Goal: Obtain resource: Download file/media

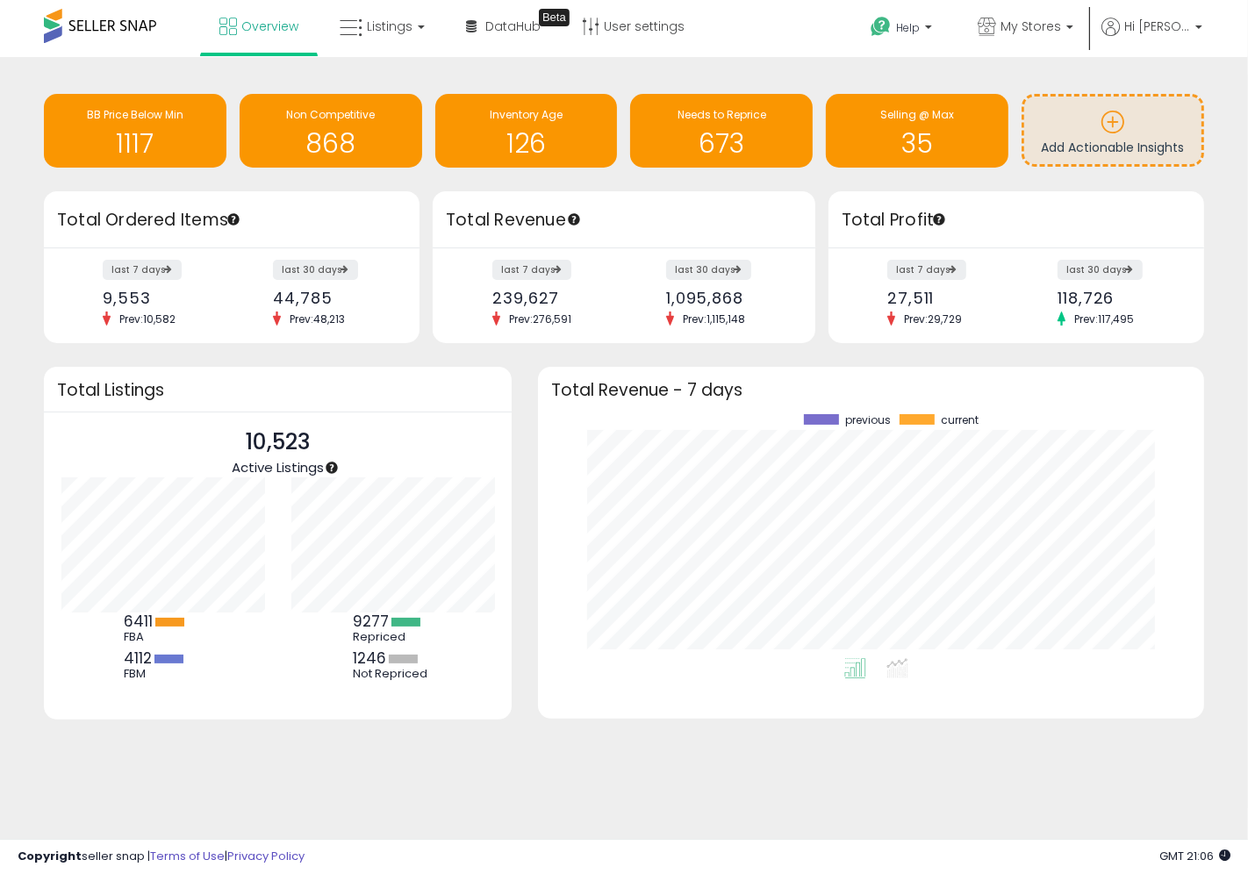
scroll to position [243, 630]
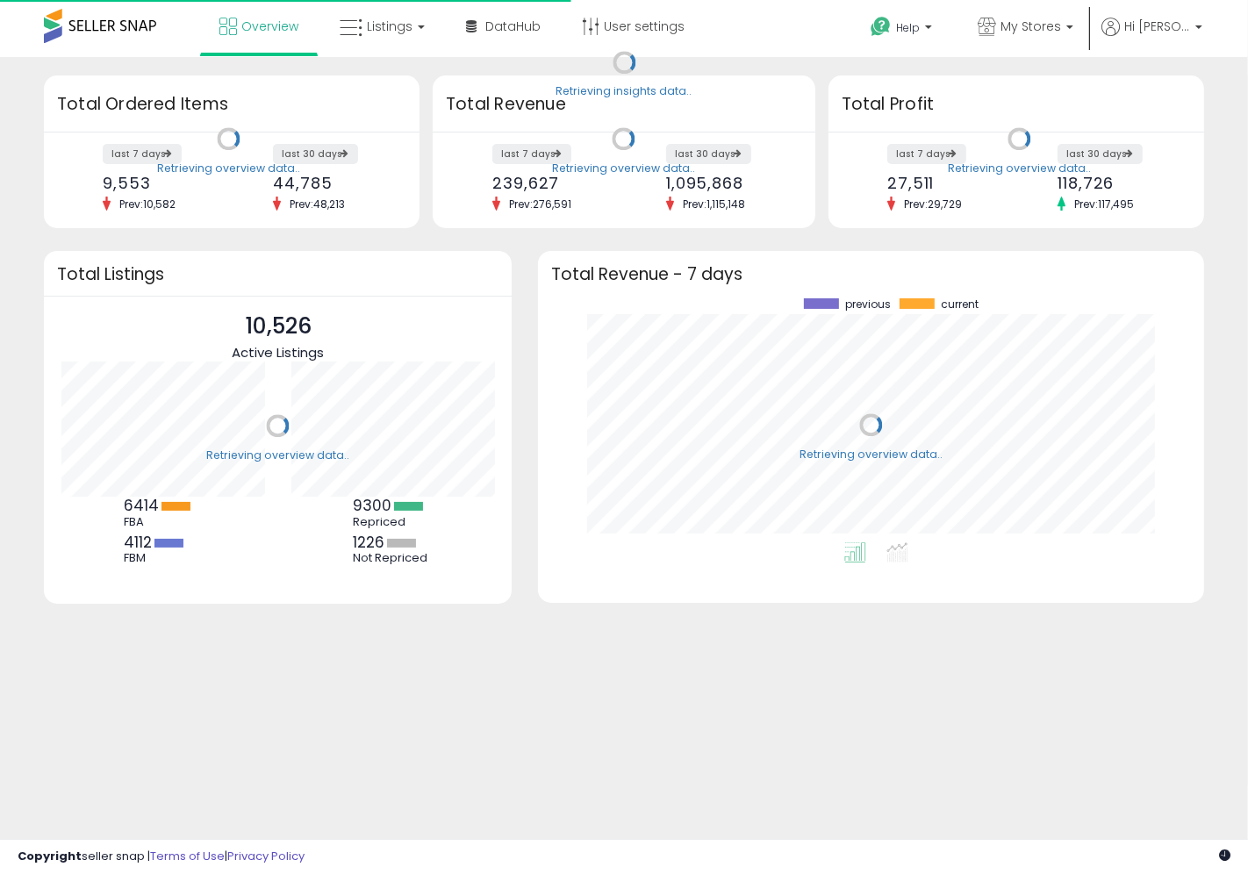
scroll to position [243, 630]
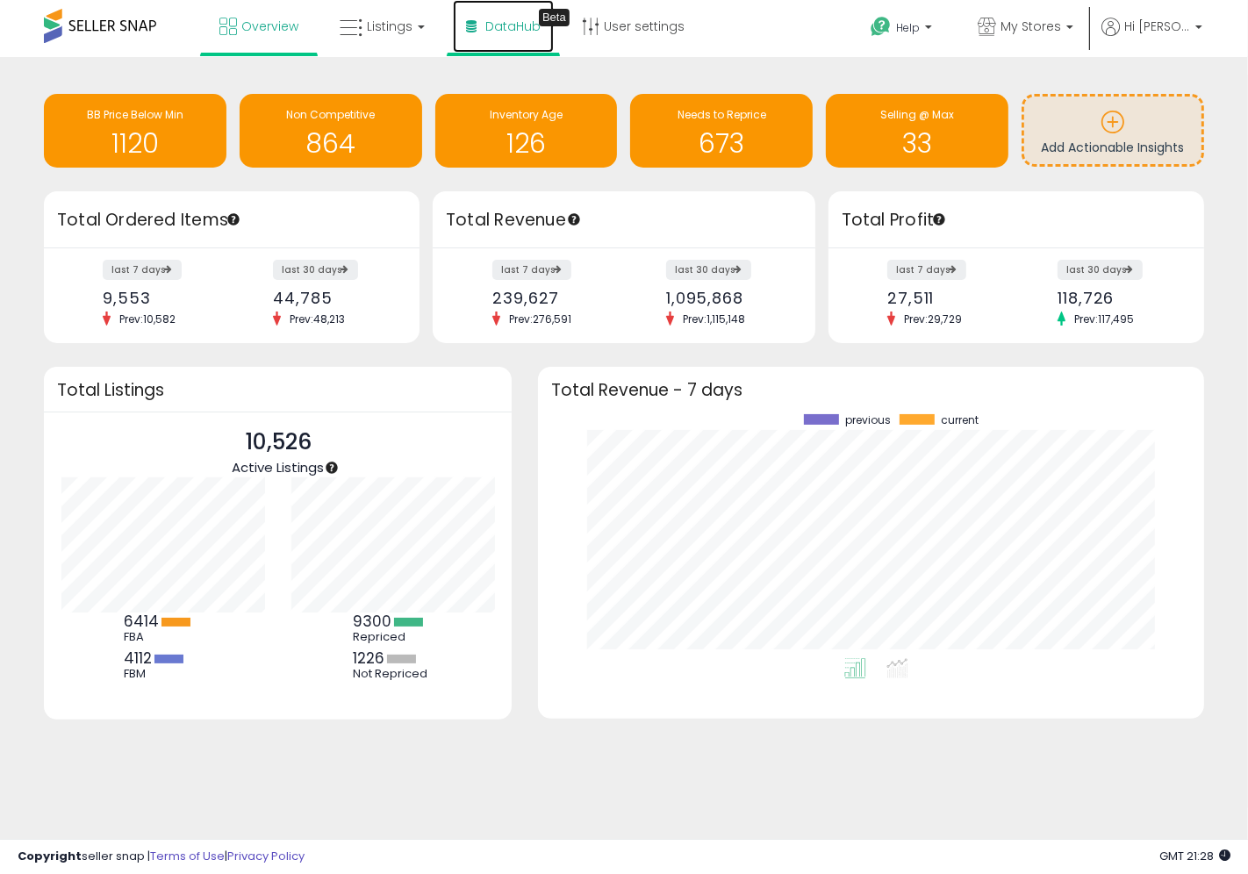
click at [510, 20] on span "DataHub" at bounding box center [513, 27] width 55 height 18
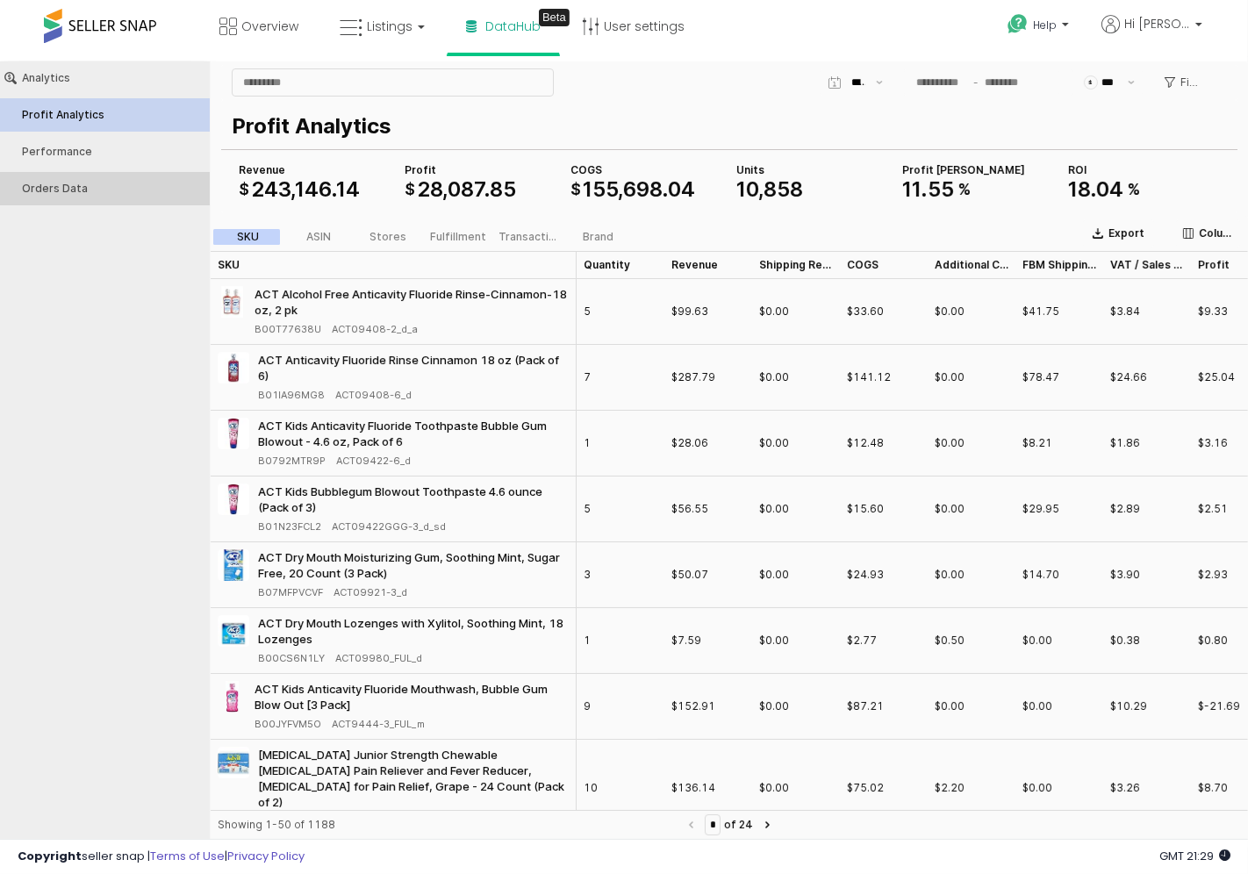
click at [125, 185] on div "Orders Data" at bounding box center [113, 188] width 183 height 12
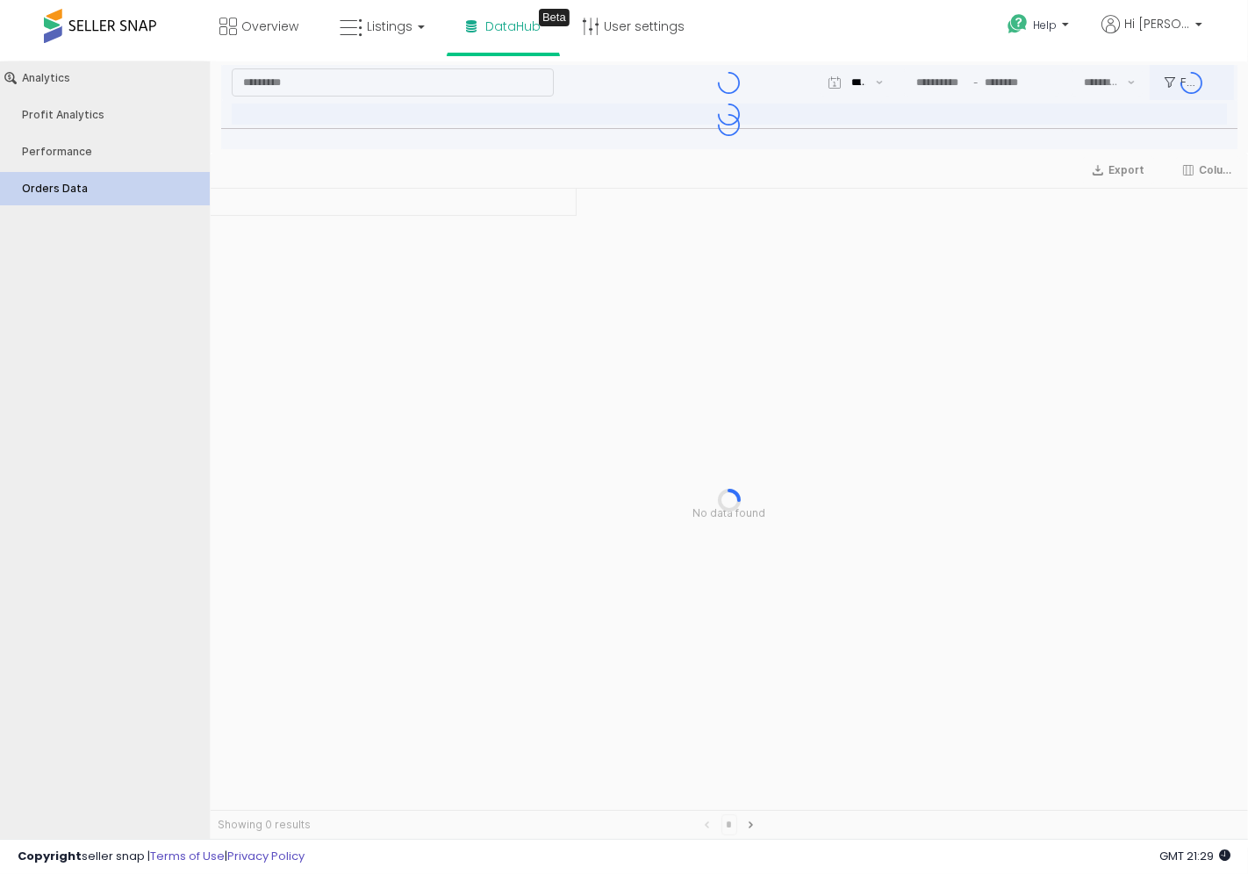
type input "***"
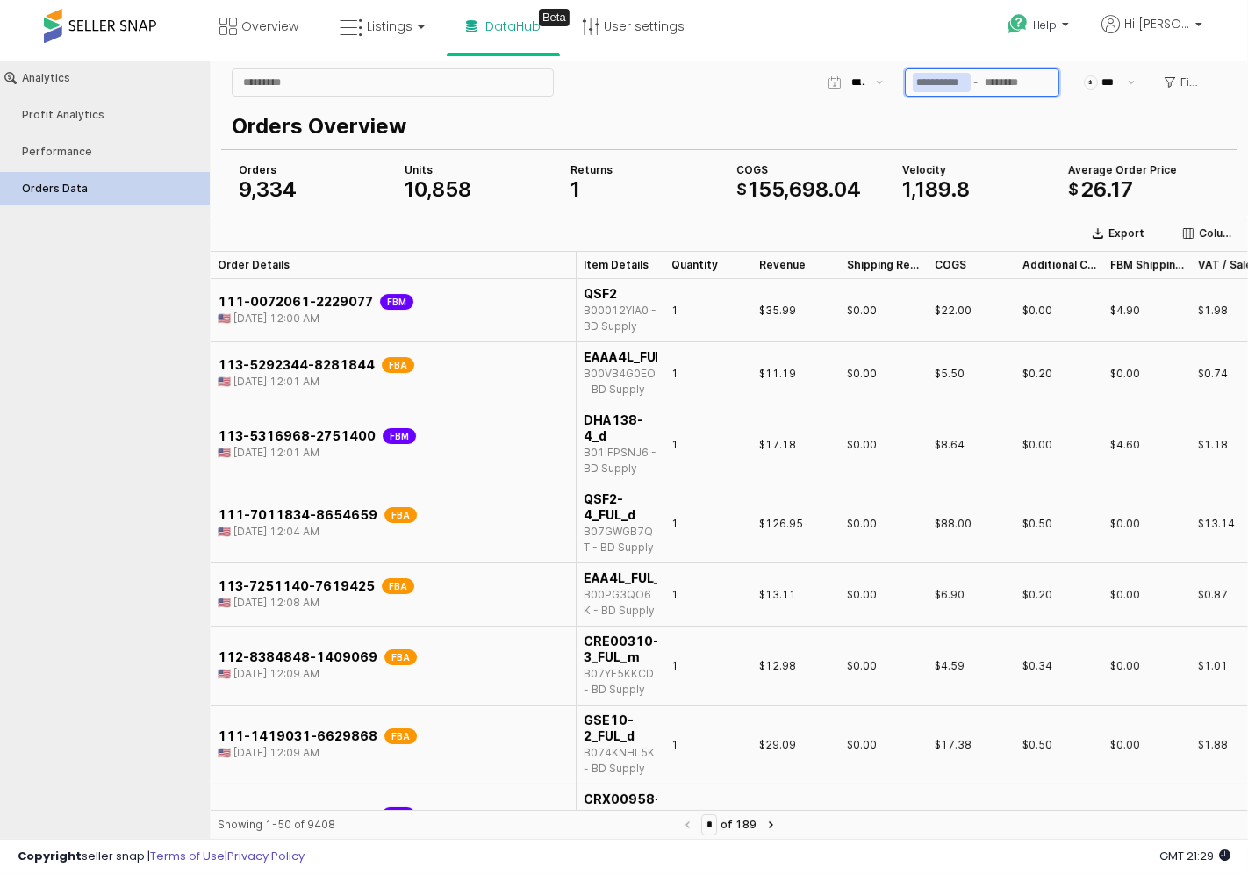
click at [936, 82] on input "App Frame" at bounding box center [942, 81] width 58 height 19
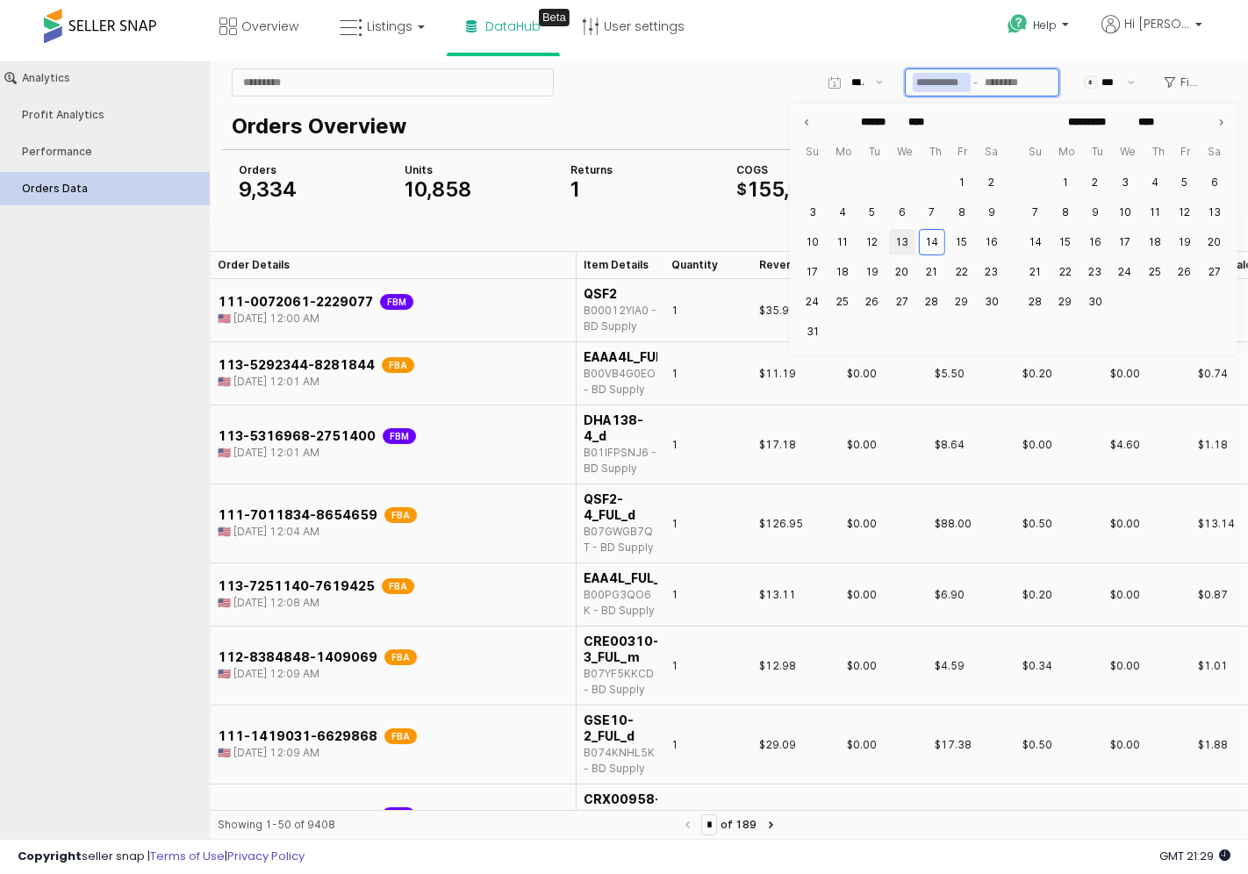
click at [904, 241] on button "13" at bounding box center [902, 241] width 26 height 26
type input "**********"
click at [932, 238] on button "14" at bounding box center [932, 241] width 26 height 26
type input "**********"
click at [757, 143] on div "Orders Overview" at bounding box center [726, 125] width 989 height 39
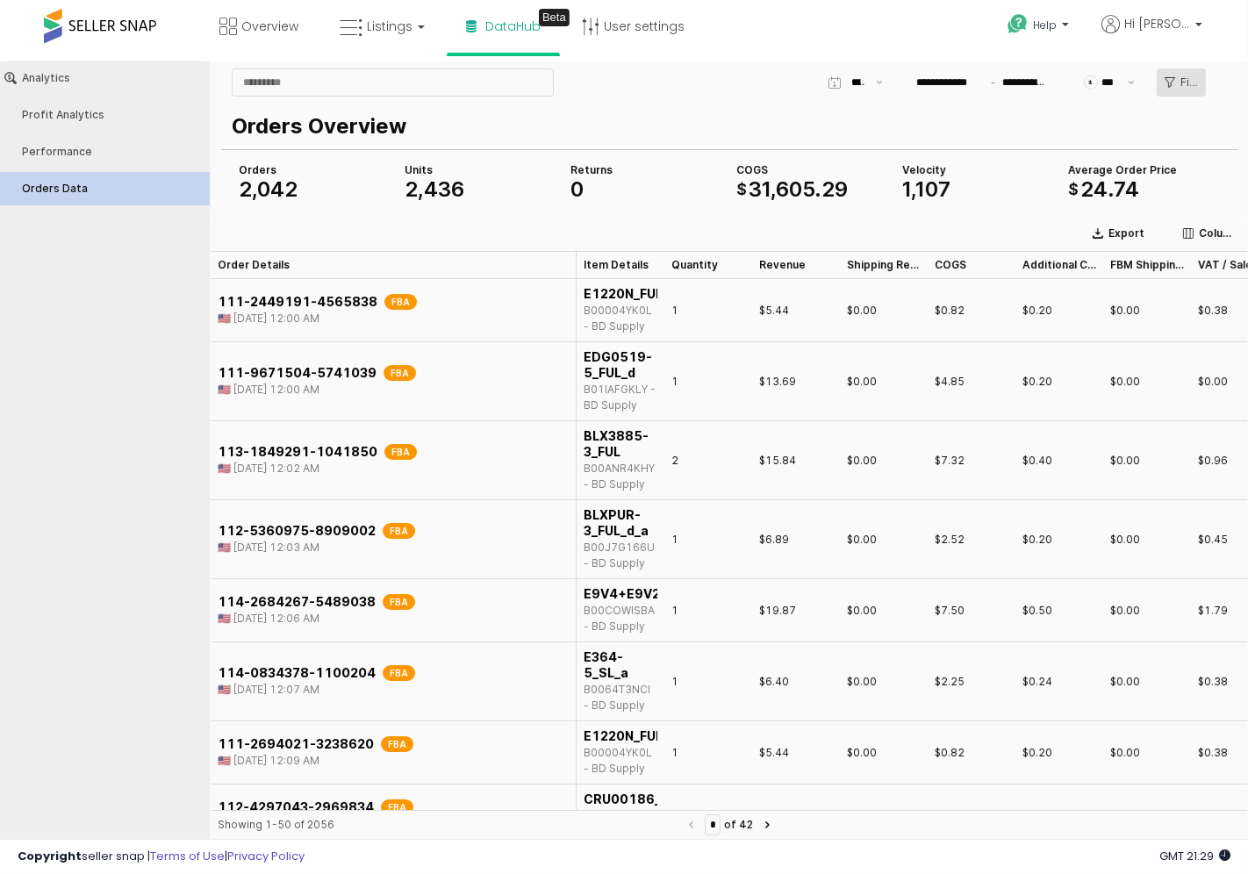
click at [1186, 81] on p "Filters" at bounding box center [1190, 82] width 18 height 14
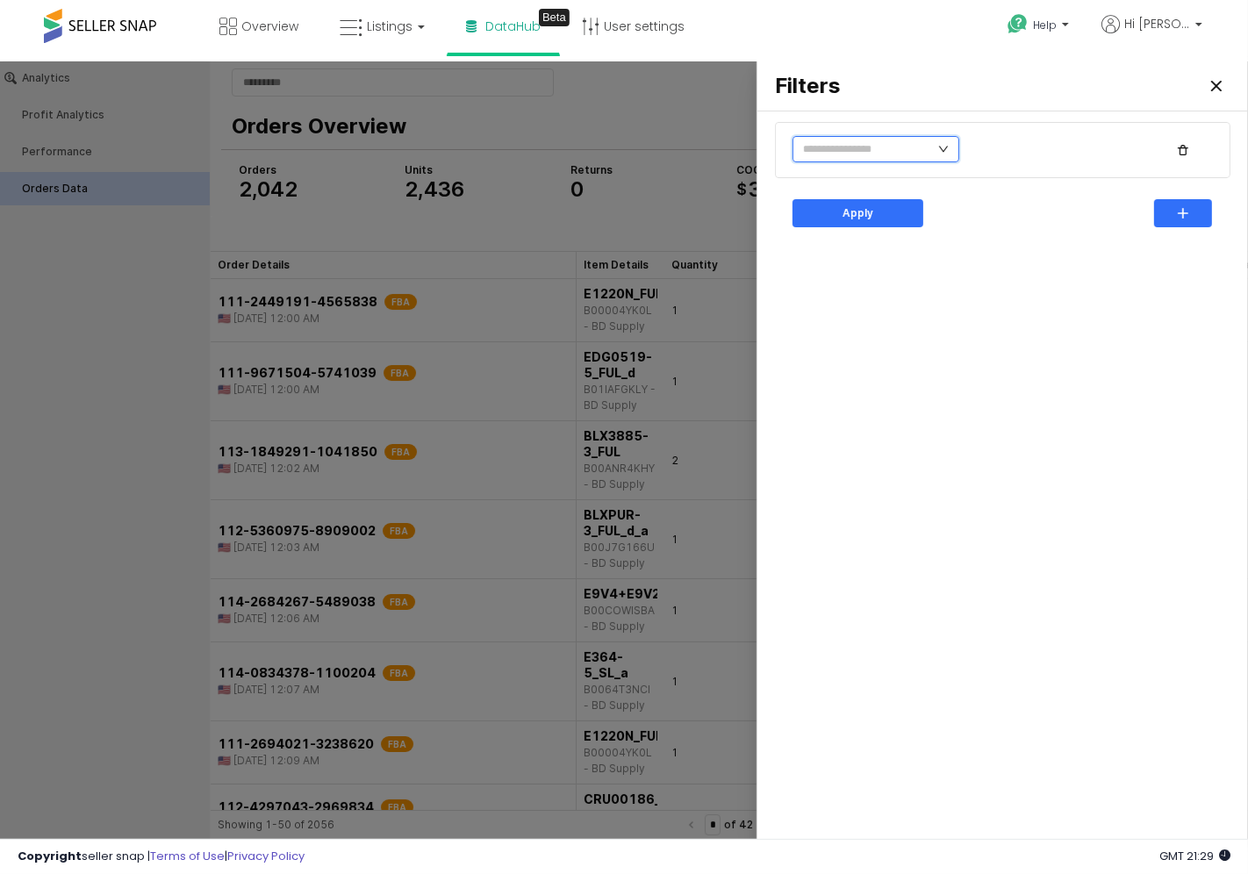
click at [932, 152] on input "text" at bounding box center [876, 148] width 167 height 26
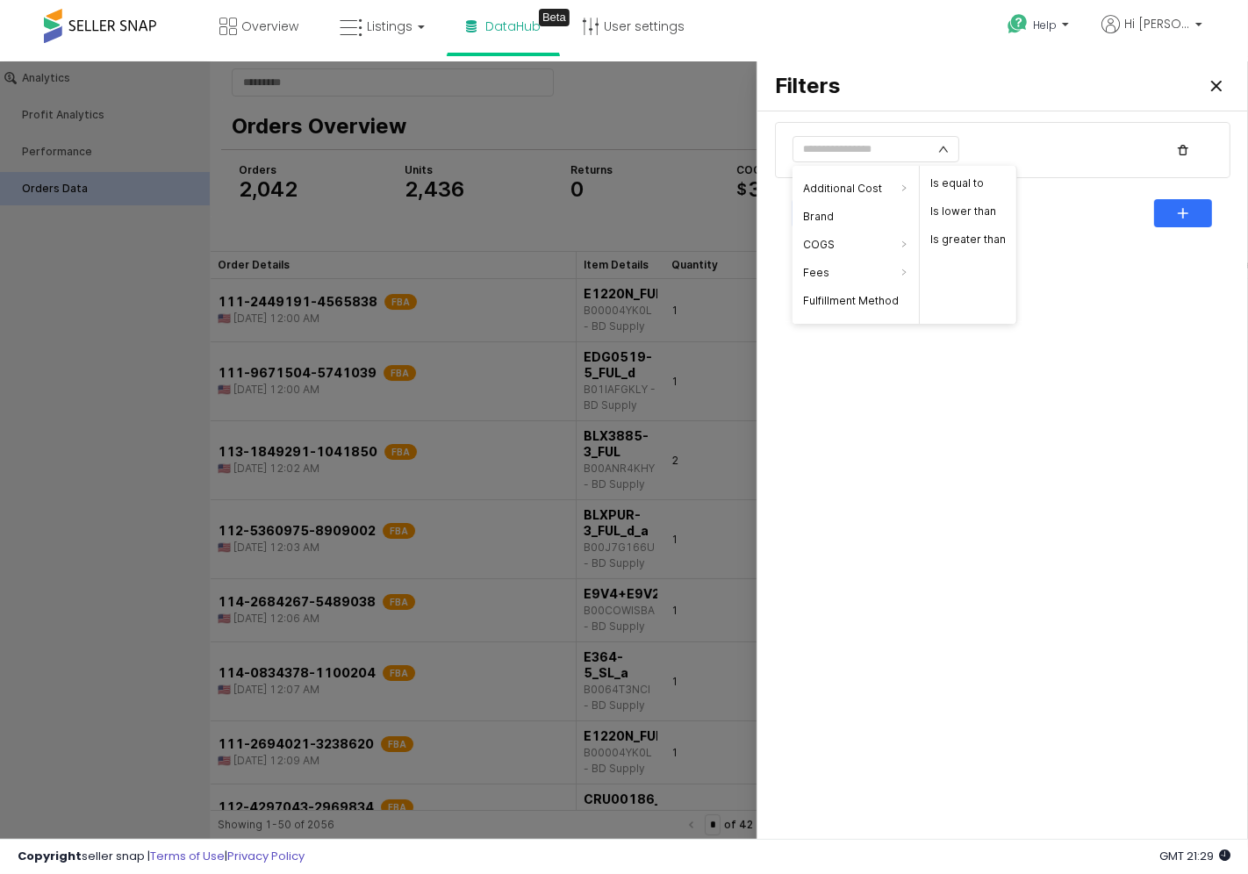
scroll to position [32, 0]
click at [843, 293] on li "Fulfillment Method" at bounding box center [856, 291] width 126 height 28
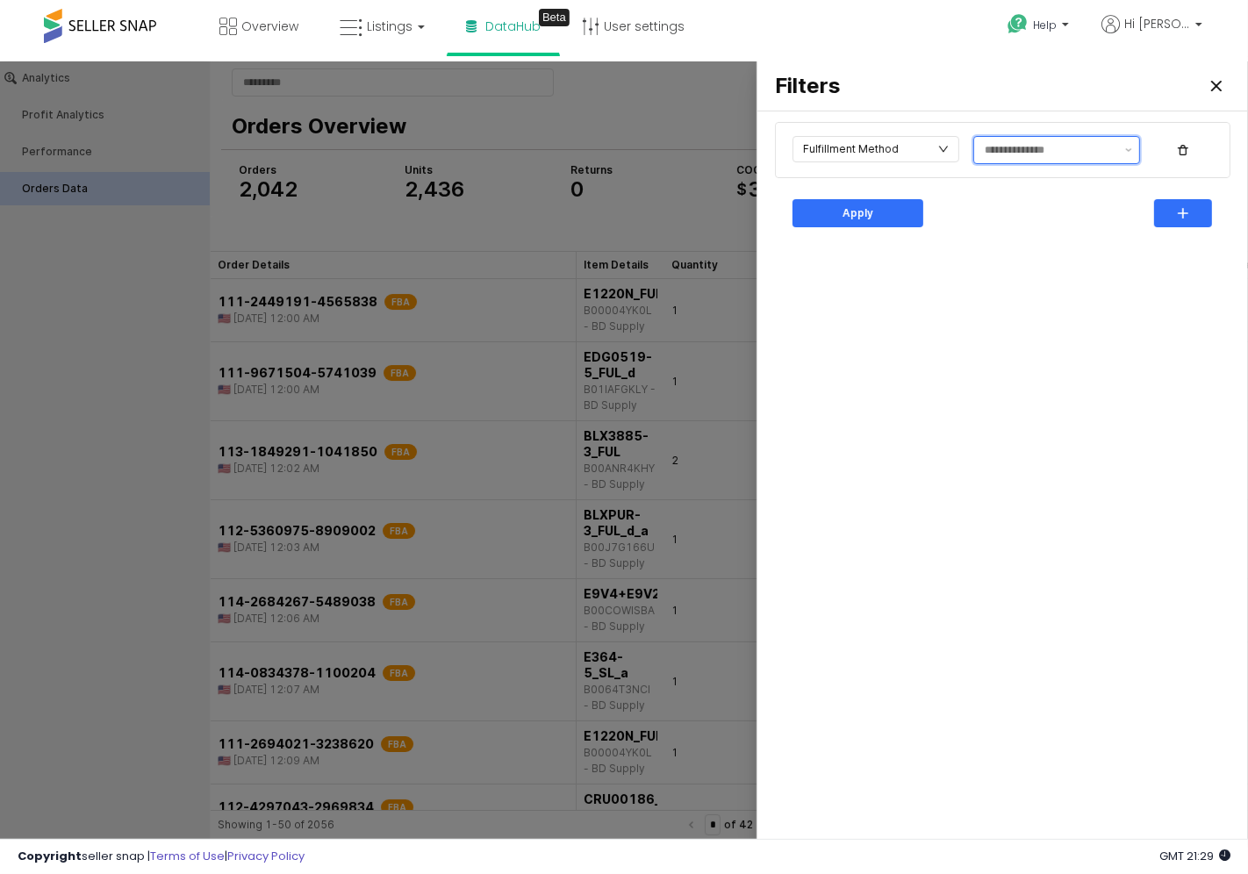
click at [1032, 144] on input "text" at bounding box center [1050, 149] width 130 height 18
click at [988, 182] on div "FBA" at bounding box center [1051, 185] width 133 height 14
click at [949, 277] on div "Fulfillment Method FBA Apply" at bounding box center [1003, 479] width 470 height 723
click at [878, 212] on div "Apply" at bounding box center [858, 212] width 115 height 26
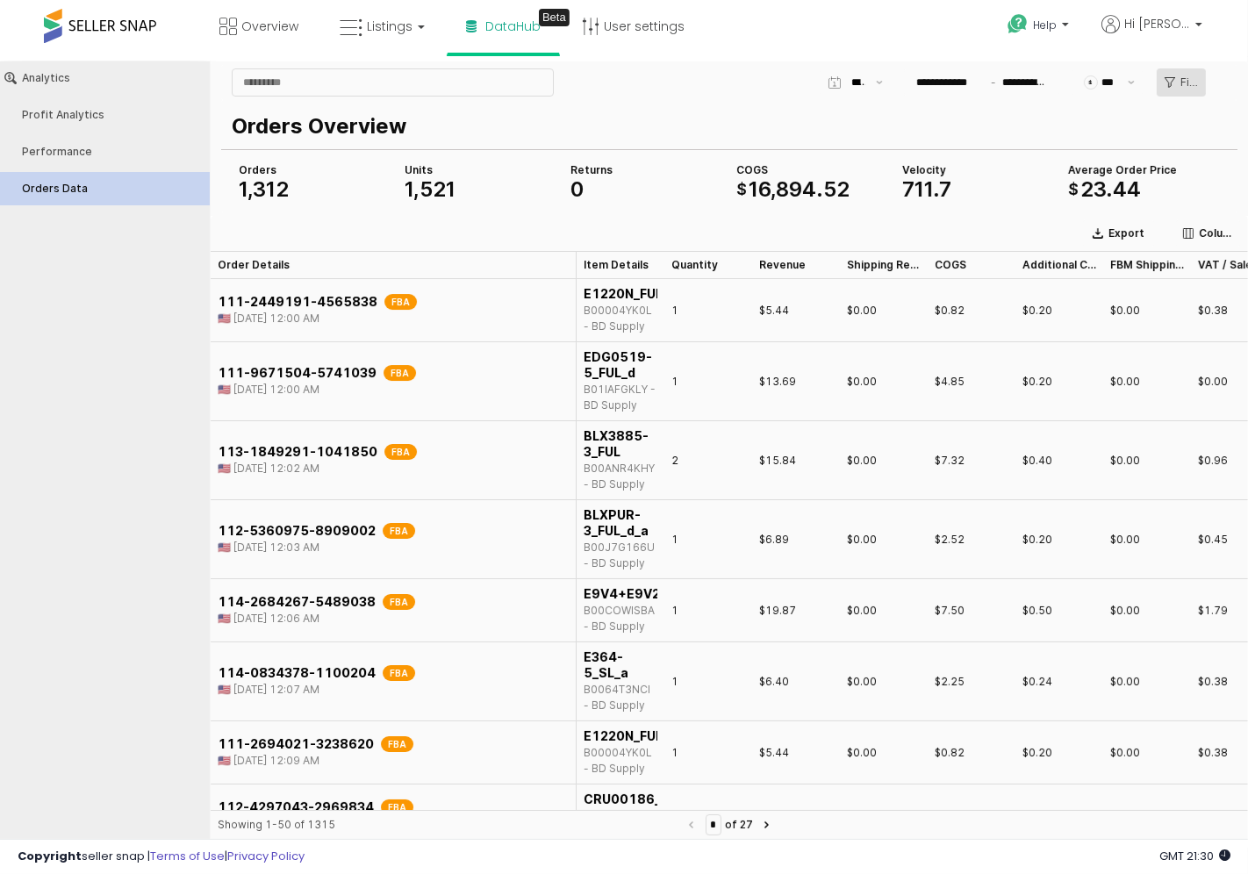
click at [1177, 79] on div "Filters" at bounding box center [1181, 81] width 33 height 26
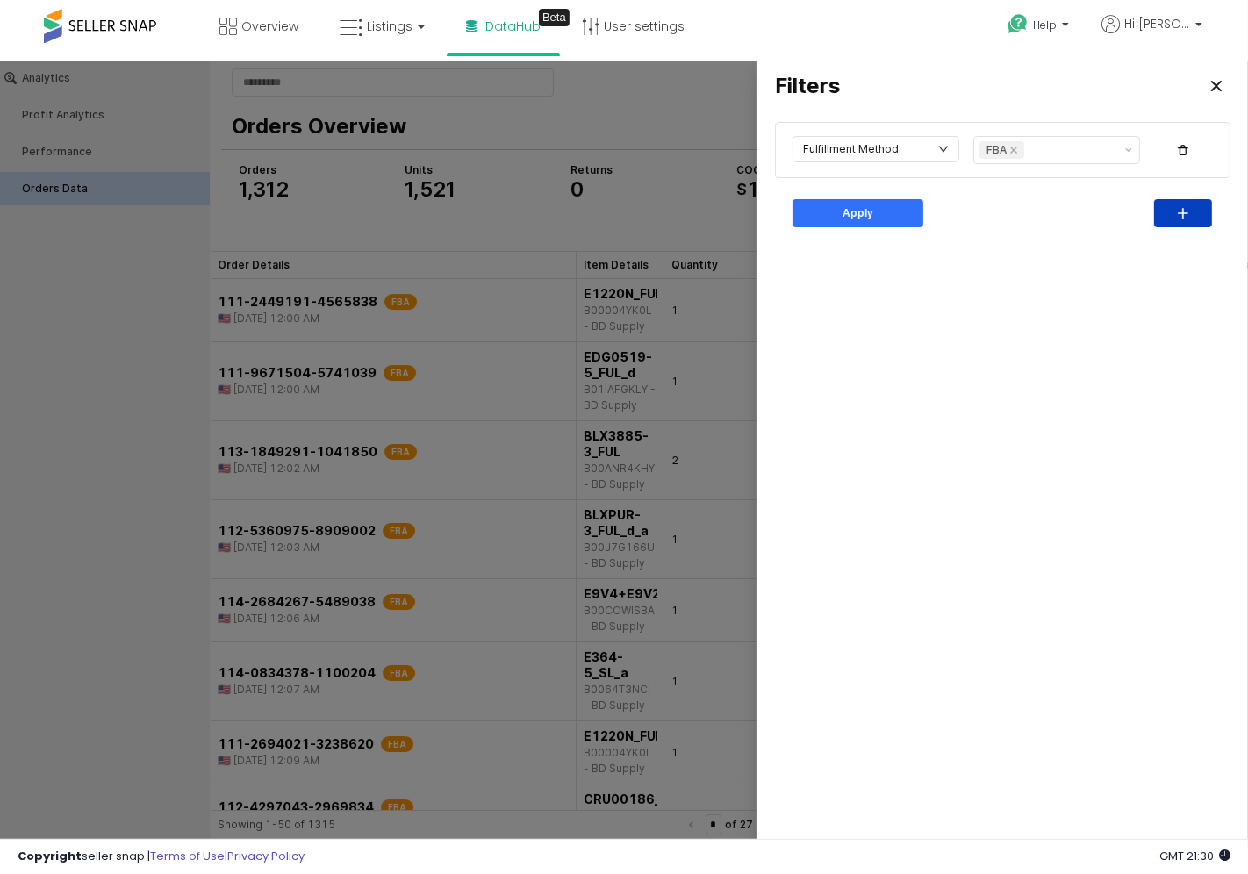
click at [1174, 207] on div "button" at bounding box center [1183, 212] width 42 height 26
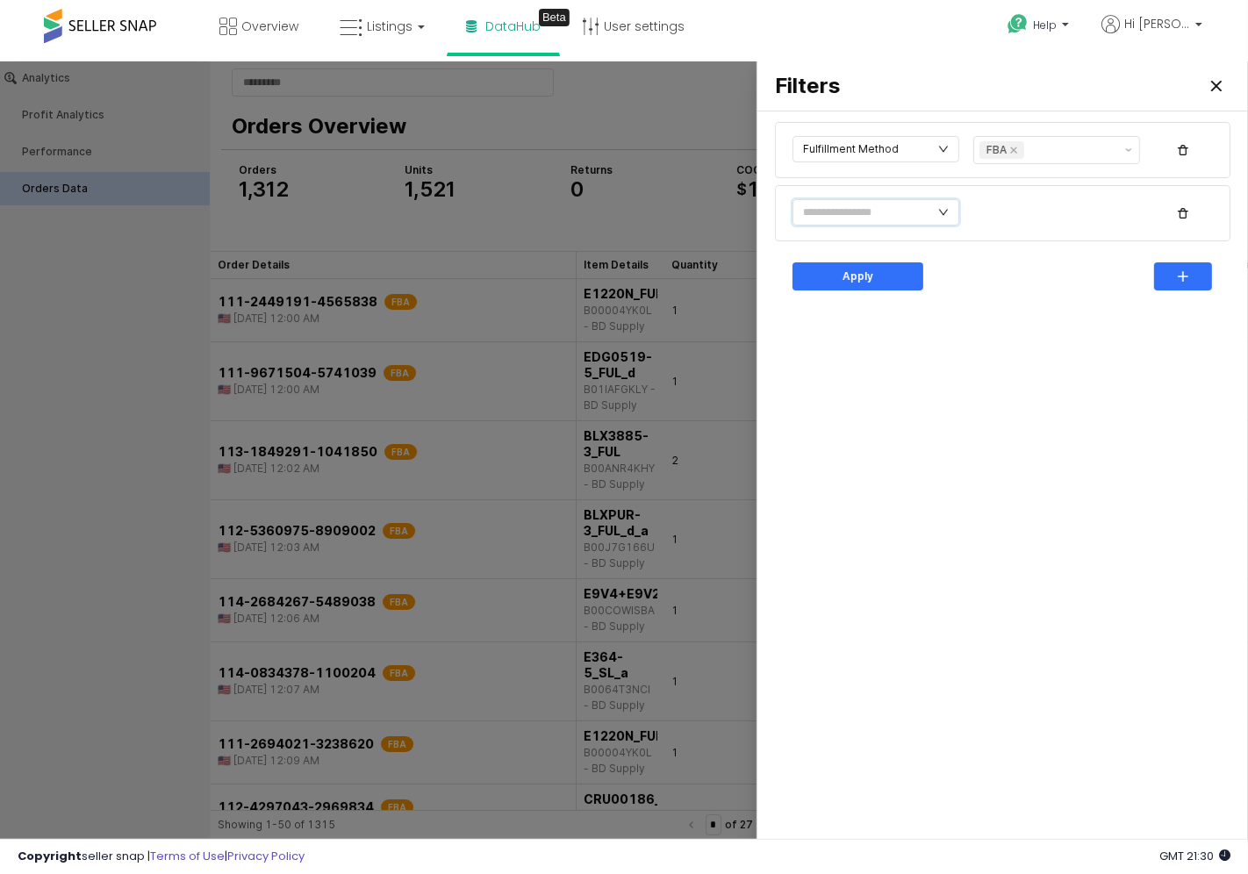
click at [939, 215] on icon "icon: down" at bounding box center [944, 211] width 11 height 11
click at [856, 278] on li "Marketplace" at bounding box center [856, 282] width 126 height 28
click at [1036, 155] on input "text" at bounding box center [1050, 149] width 130 height 18
click at [1028, 180] on div "FBA" at bounding box center [1051, 185] width 133 height 14
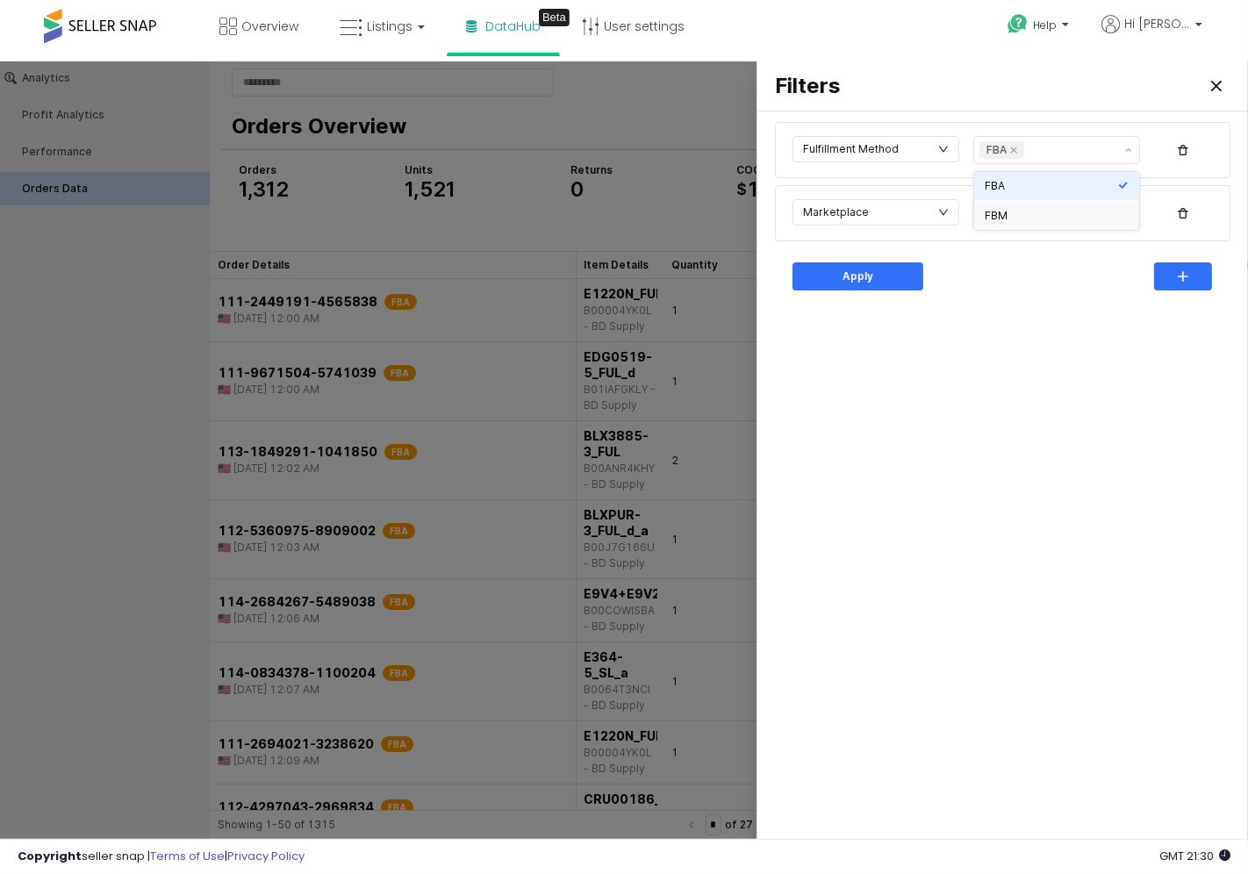
click at [1098, 278] on div "Apply" at bounding box center [1003, 275] width 435 height 35
click at [1032, 216] on input "text" at bounding box center [1050, 213] width 130 height 18
click at [1007, 249] on div "Mexico" at bounding box center [1051, 248] width 133 height 14
click at [1120, 351] on div "Fulfillment Method FBA Marketplace Mexico Apply" at bounding box center [1003, 479] width 470 height 723
click at [829, 276] on div "Apply" at bounding box center [858, 276] width 115 height 26
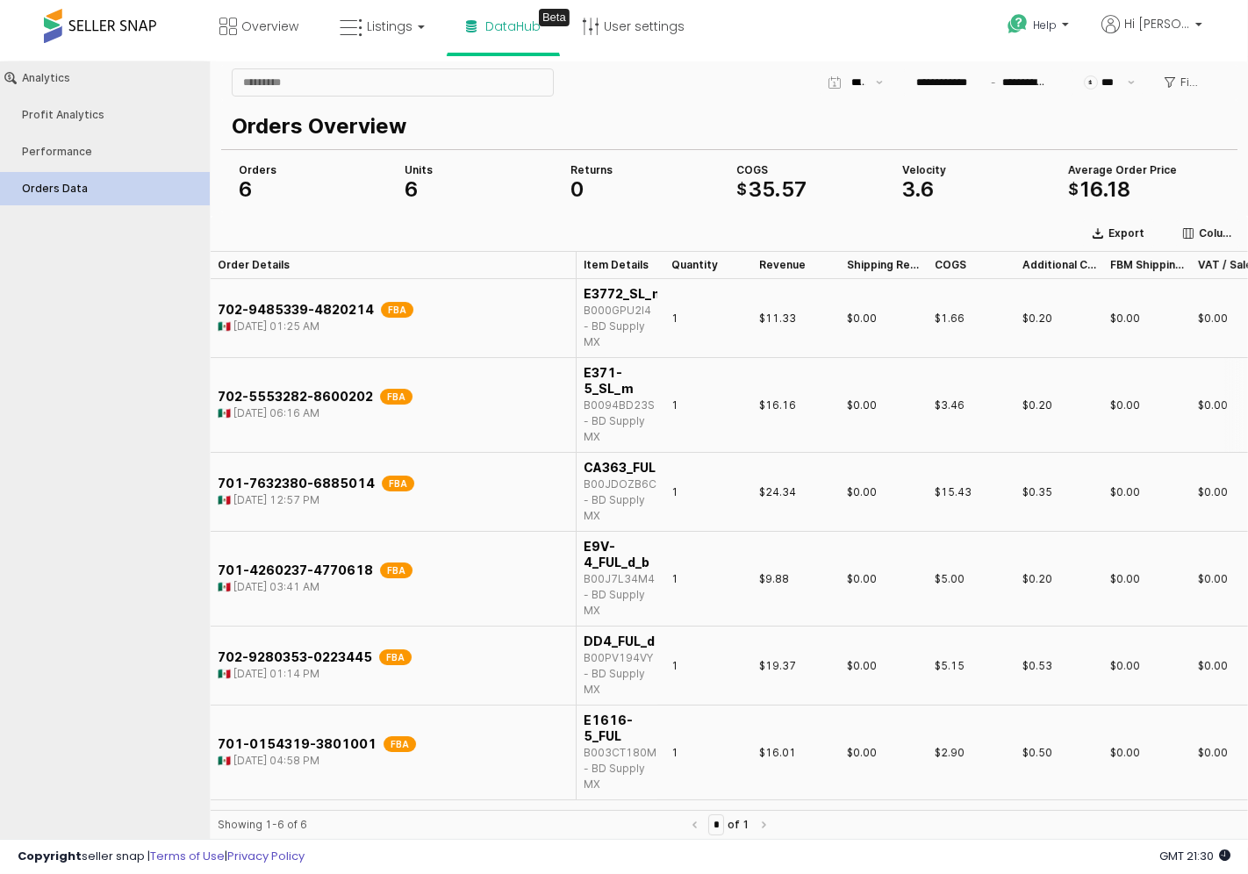
scroll to position [0, 0]
click at [1175, 85] on icon "App Frame" at bounding box center [1170, 81] width 11 height 11
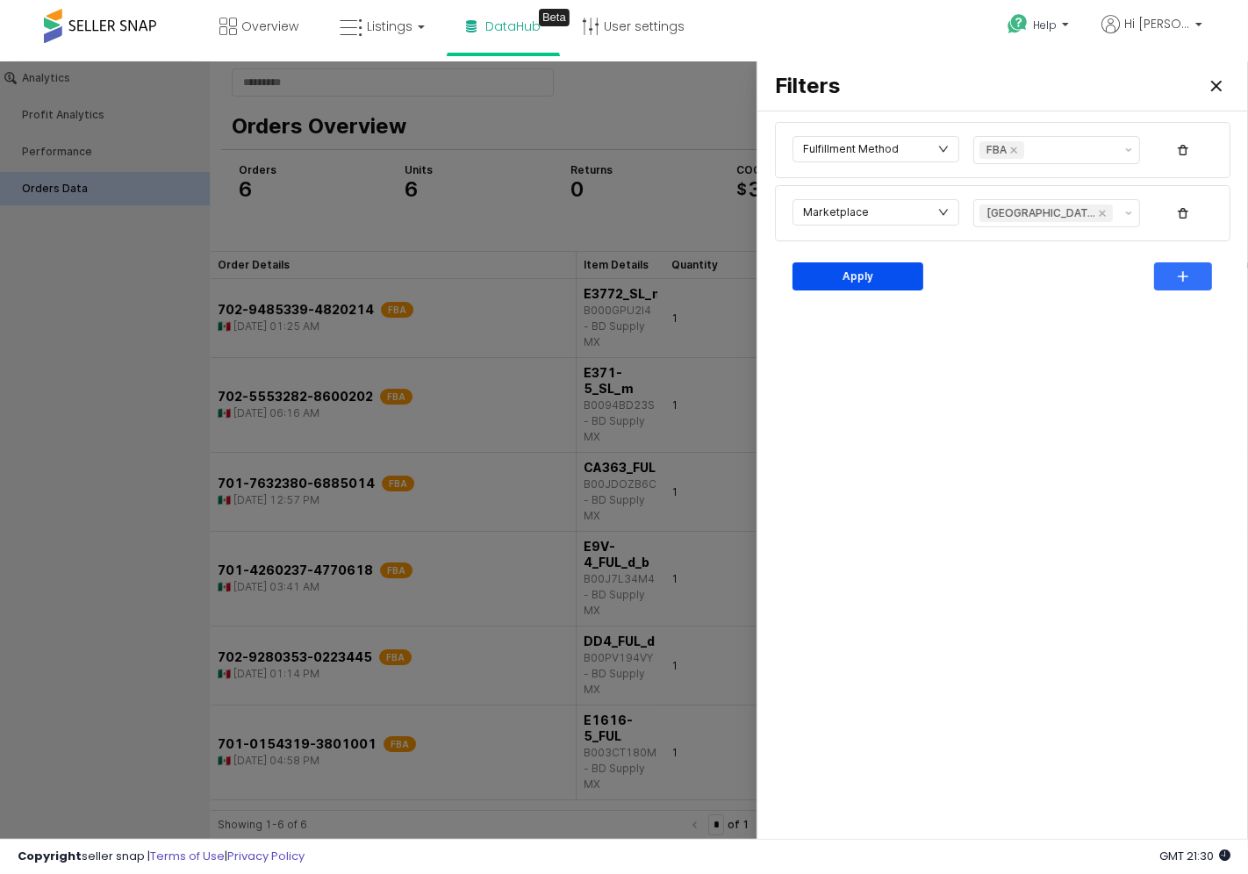
click at [881, 284] on div "Apply" at bounding box center [858, 276] width 115 height 26
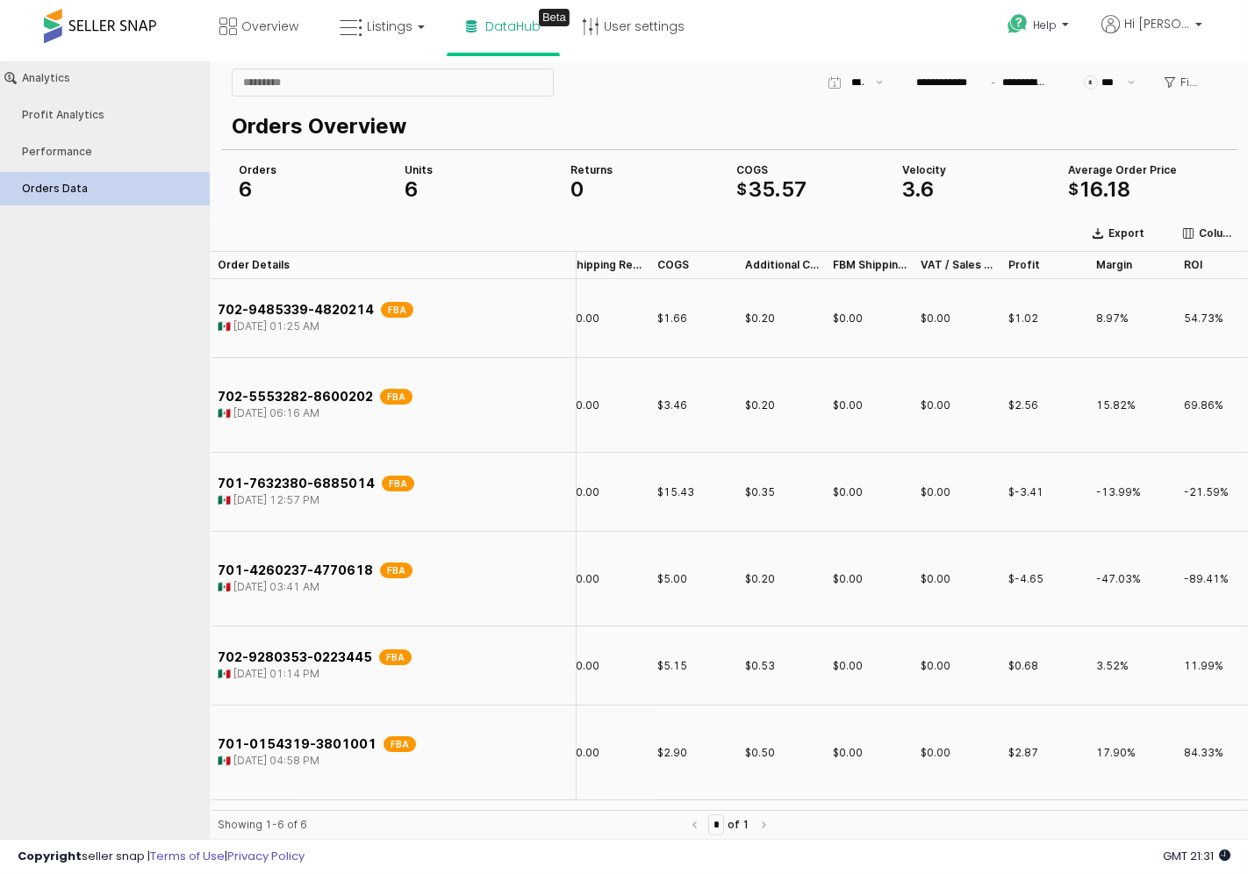
scroll to position [0, 316]
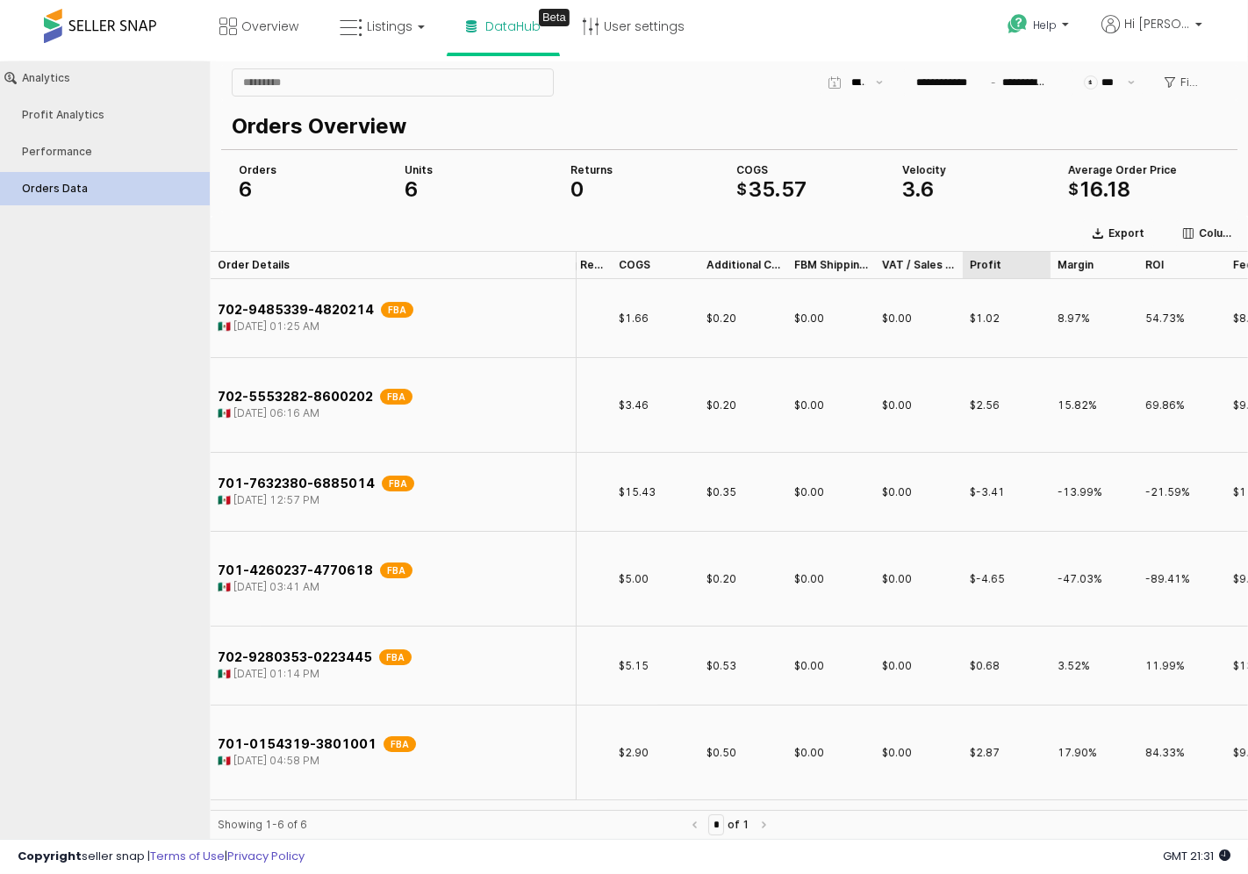
click at [989, 255] on div "Profit Profit" at bounding box center [1007, 264] width 88 height 28
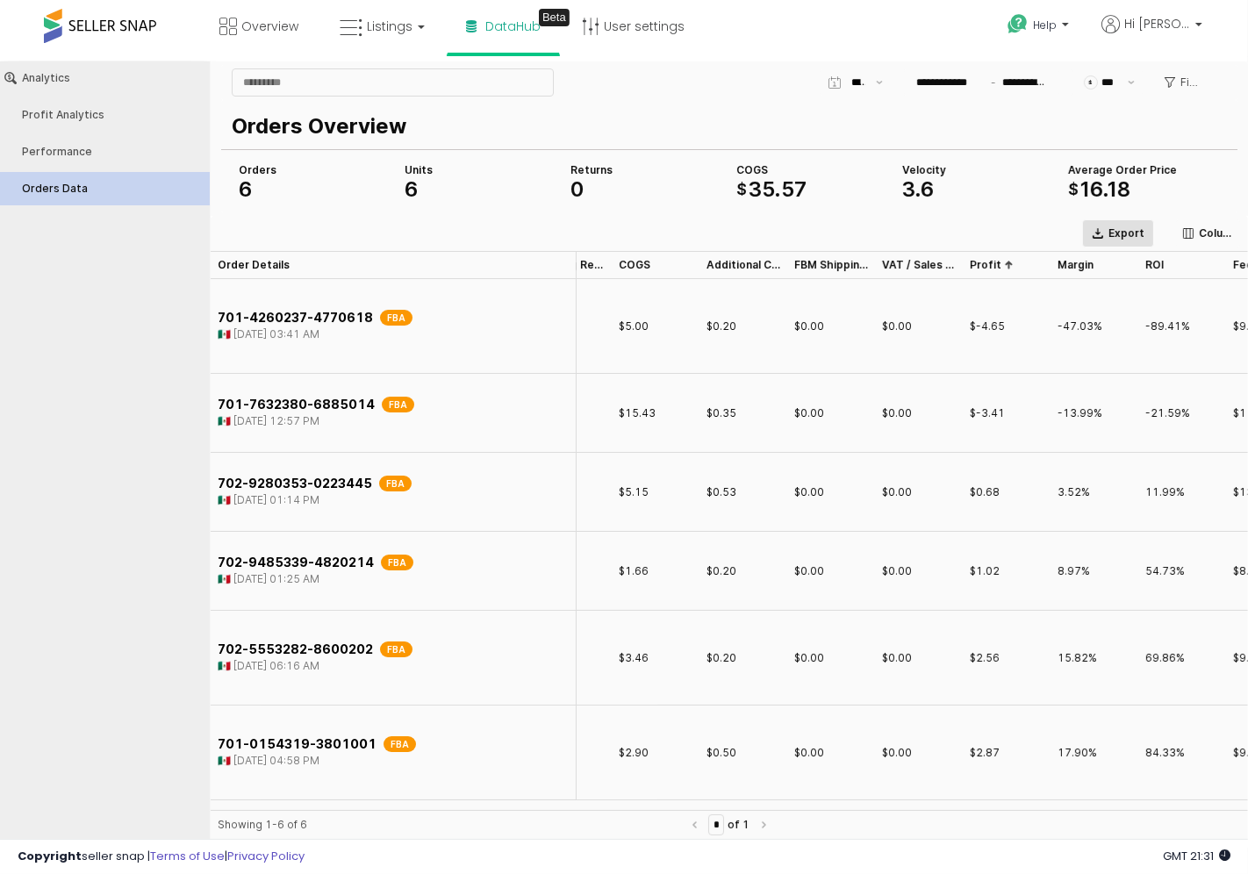
click at [1121, 232] on p "Export" at bounding box center [1127, 233] width 36 height 14
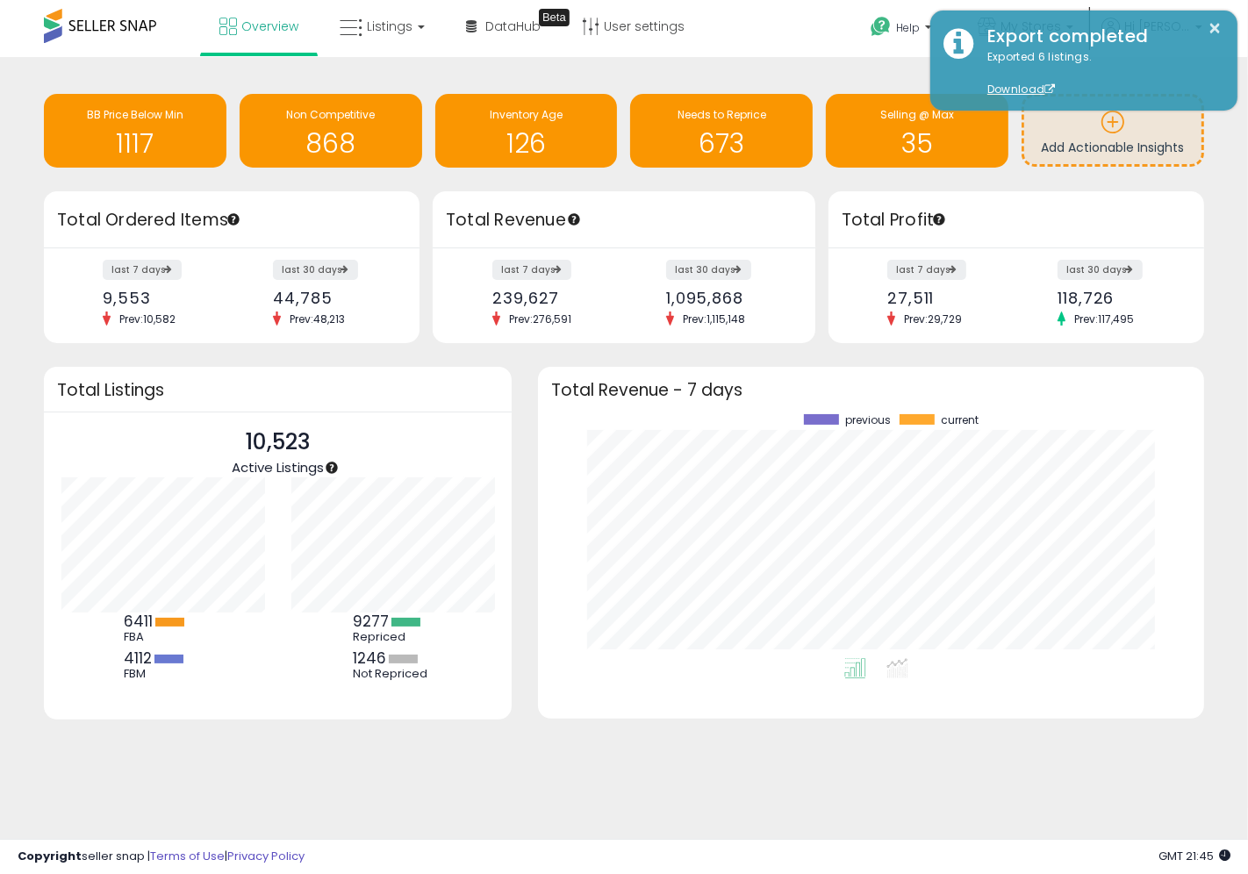
scroll to position [243, 630]
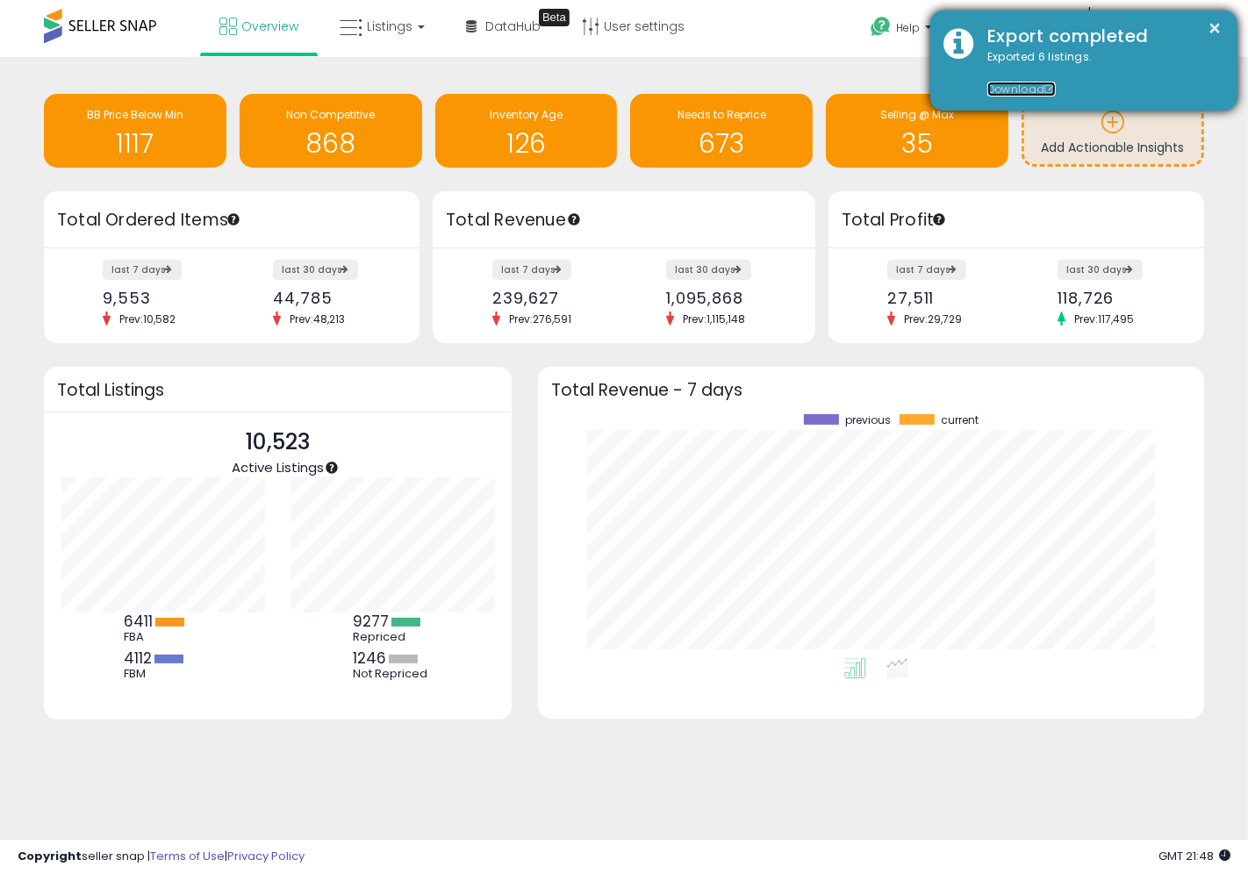
click at [1011, 90] on link "Download" at bounding box center [1022, 89] width 68 height 15
